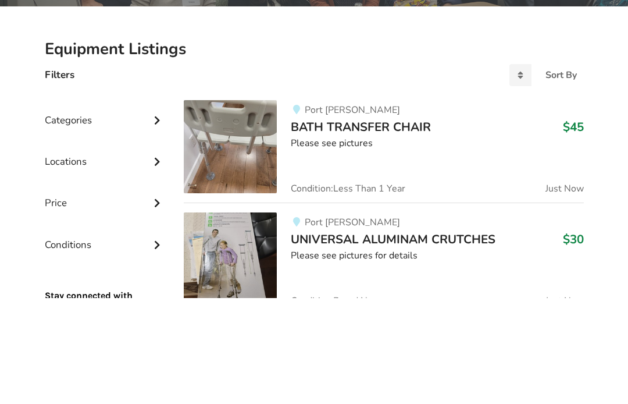
type input "Bike"
click at [402, 63] on button "Go" at bounding box center [394, 70] width 78 height 22
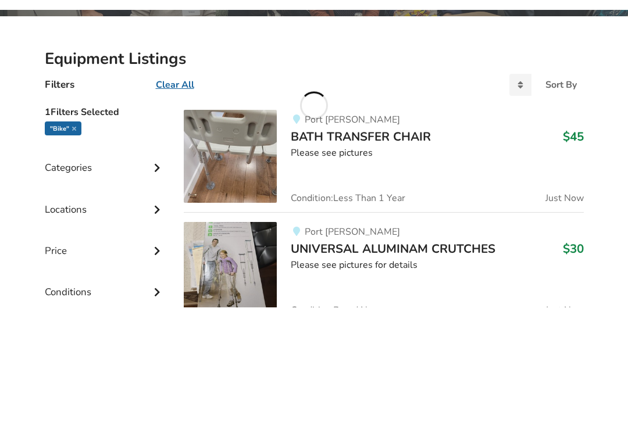
scroll to position [106, 0]
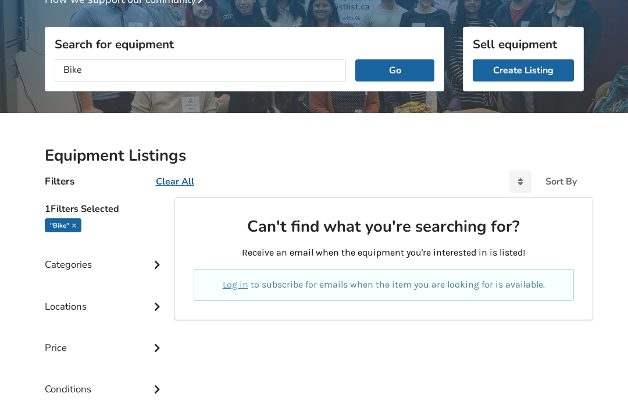
click at [394, 68] on button "Go" at bounding box center [394, 70] width 78 height 22
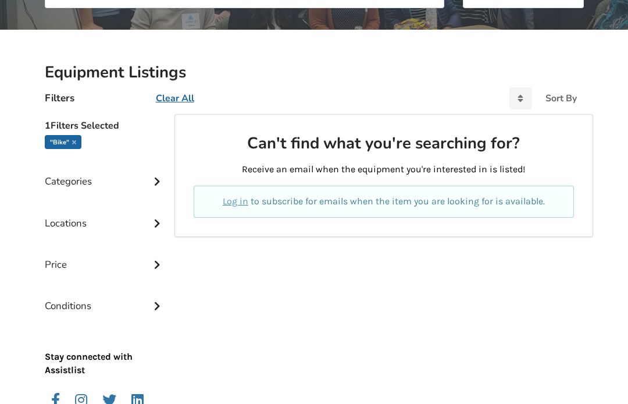
scroll to position [177, 0]
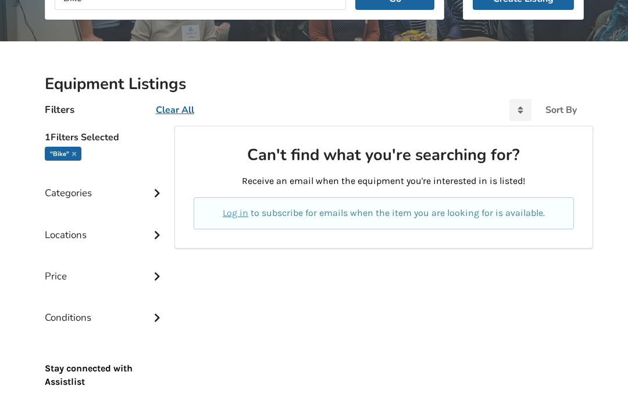
click at [73, 195] on div "Categories" at bounding box center [105, 184] width 121 height 41
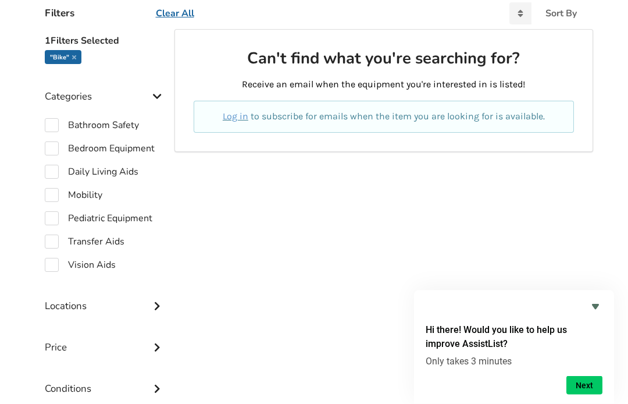
scroll to position [237, 0]
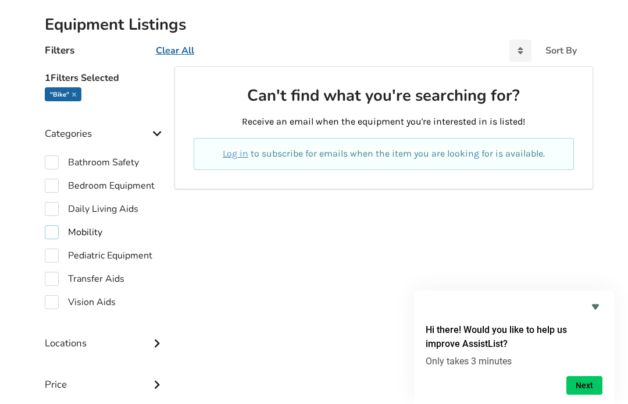
click at [80, 229] on label "Mobility" at bounding box center [74, 232] width 58 height 14
checkbox input "true"
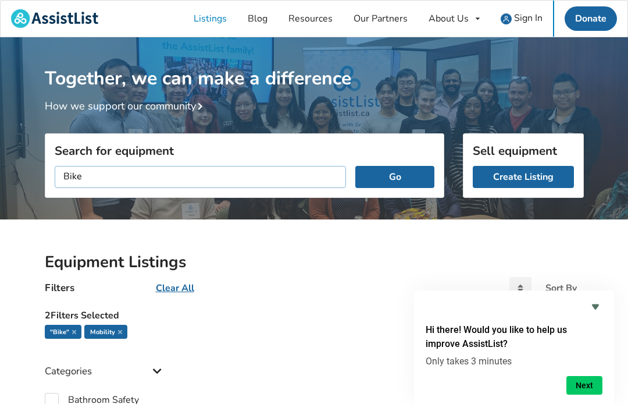
click at [109, 187] on input "Bike" at bounding box center [201, 177] width 292 height 22
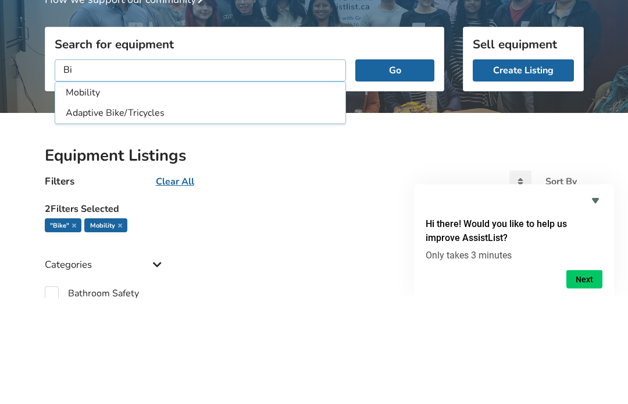
type input "B"
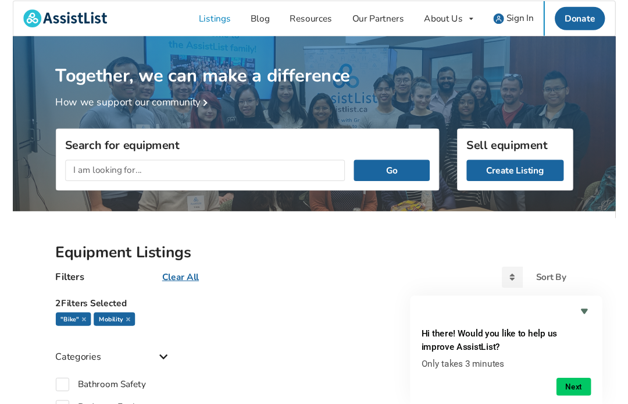
scroll to position [17, 0]
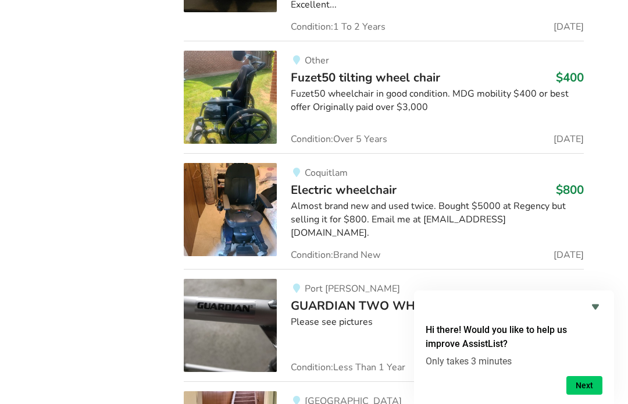
scroll to position [24364, 0]
